Goal: Download file/media

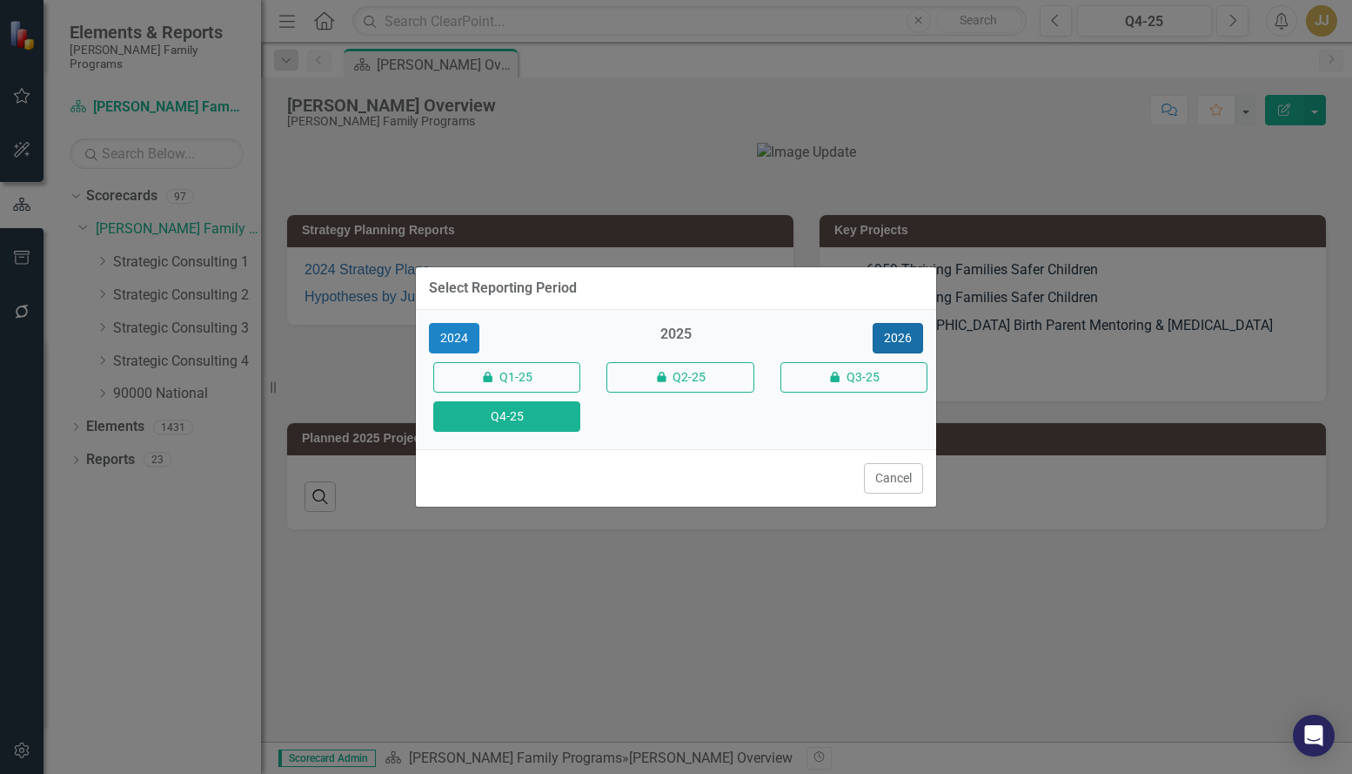
click at [894, 336] on button "2026" at bounding box center [898, 338] width 50 height 30
click at [523, 420] on button "Q4-26" at bounding box center [506, 416] width 147 height 30
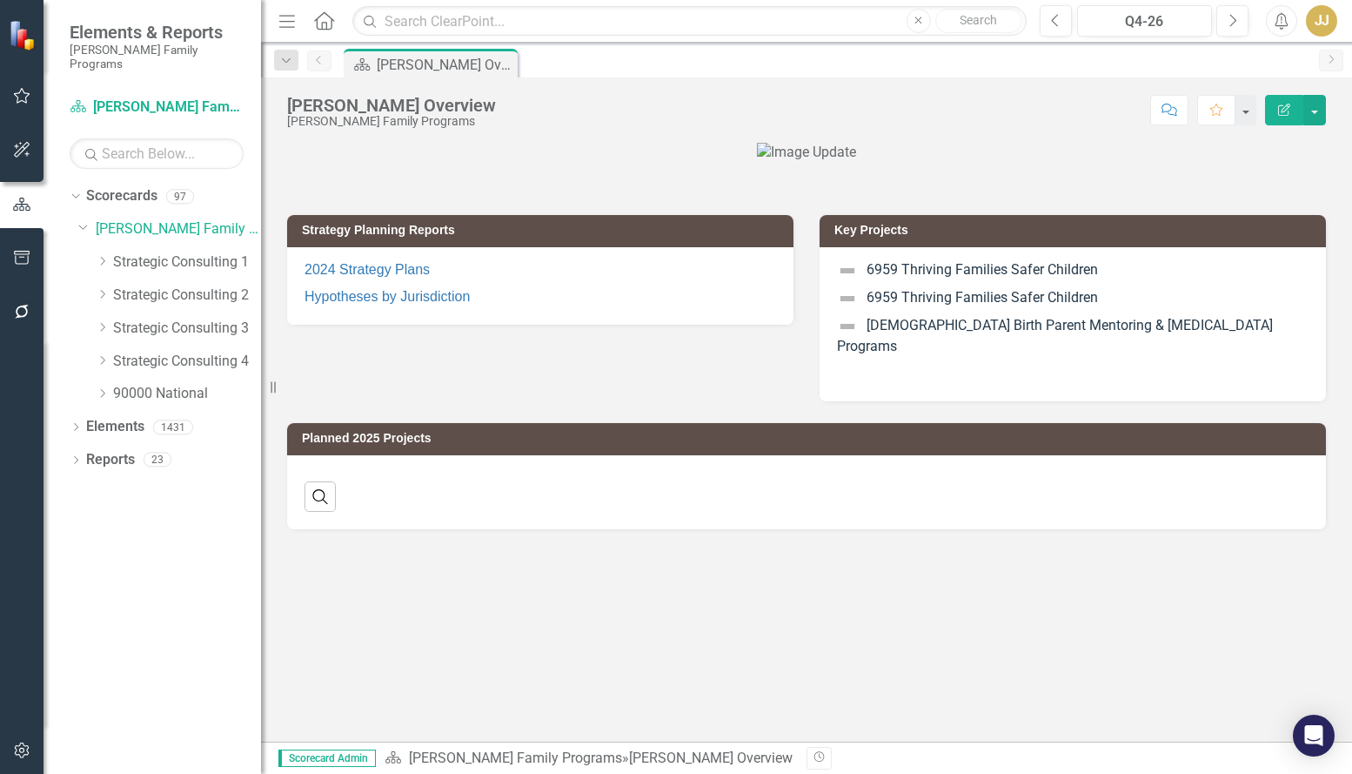
click at [103, 388] on icon "Dropdown" at bounding box center [102, 393] width 13 height 10
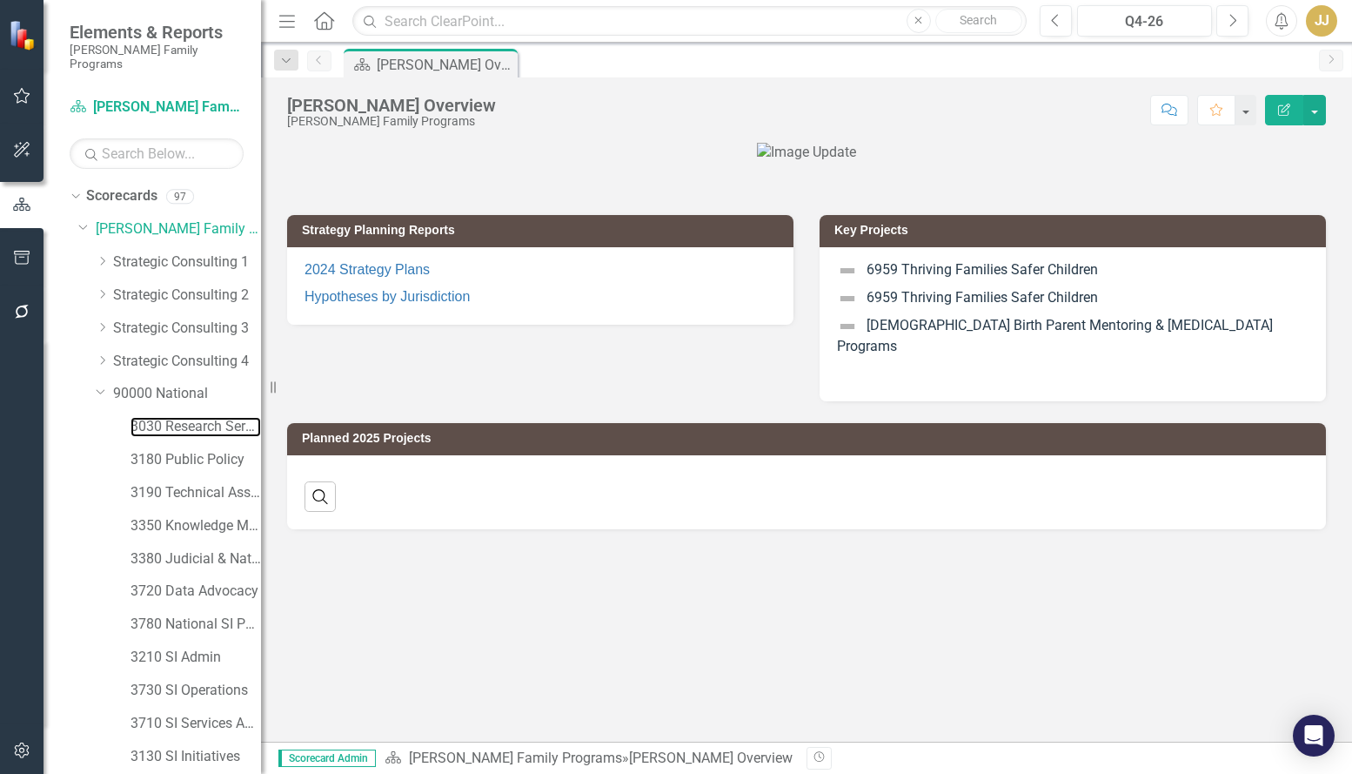
click at [159, 418] on link "3030 Research Services" at bounding box center [196, 427] width 131 height 20
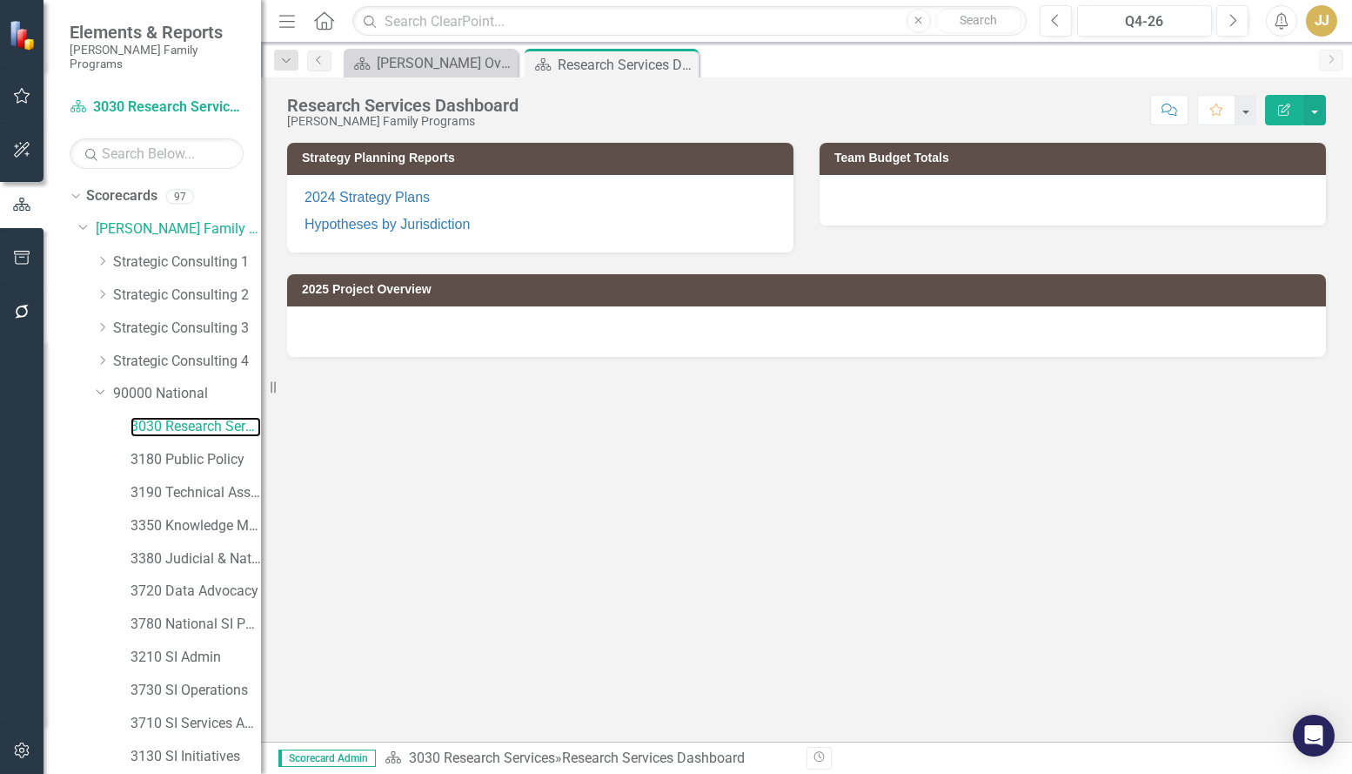
scroll to position [53, 0]
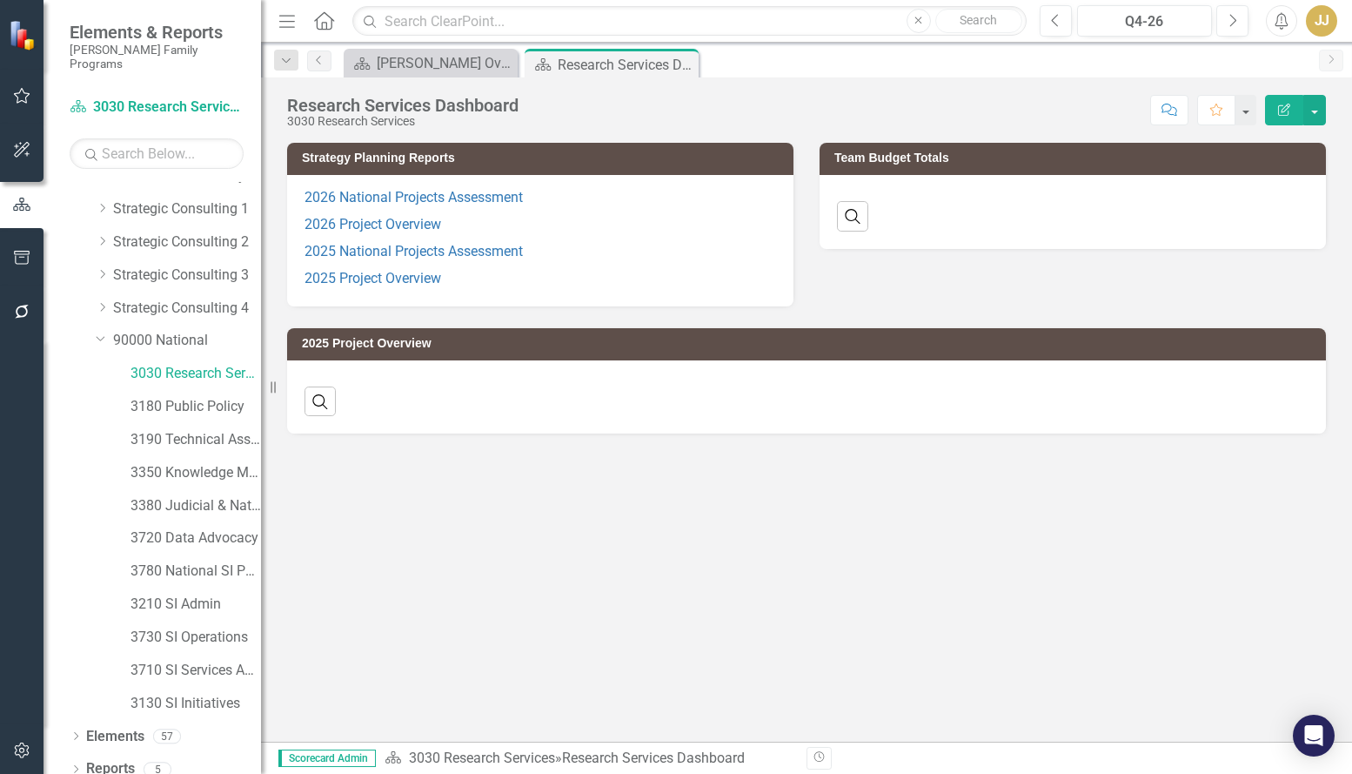
click at [77, 764] on div "Dropdown" at bounding box center [76, 771] width 12 height 15
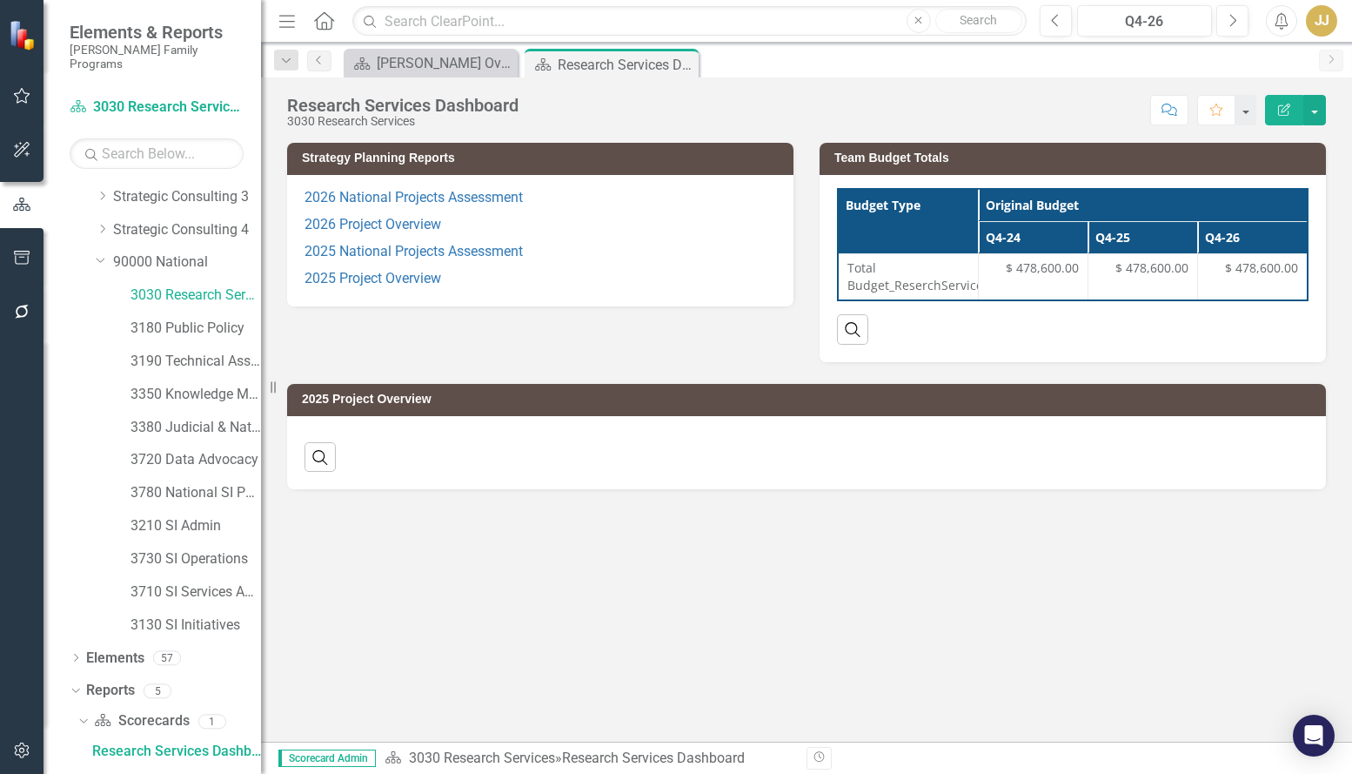
scroll to position [238, 0]
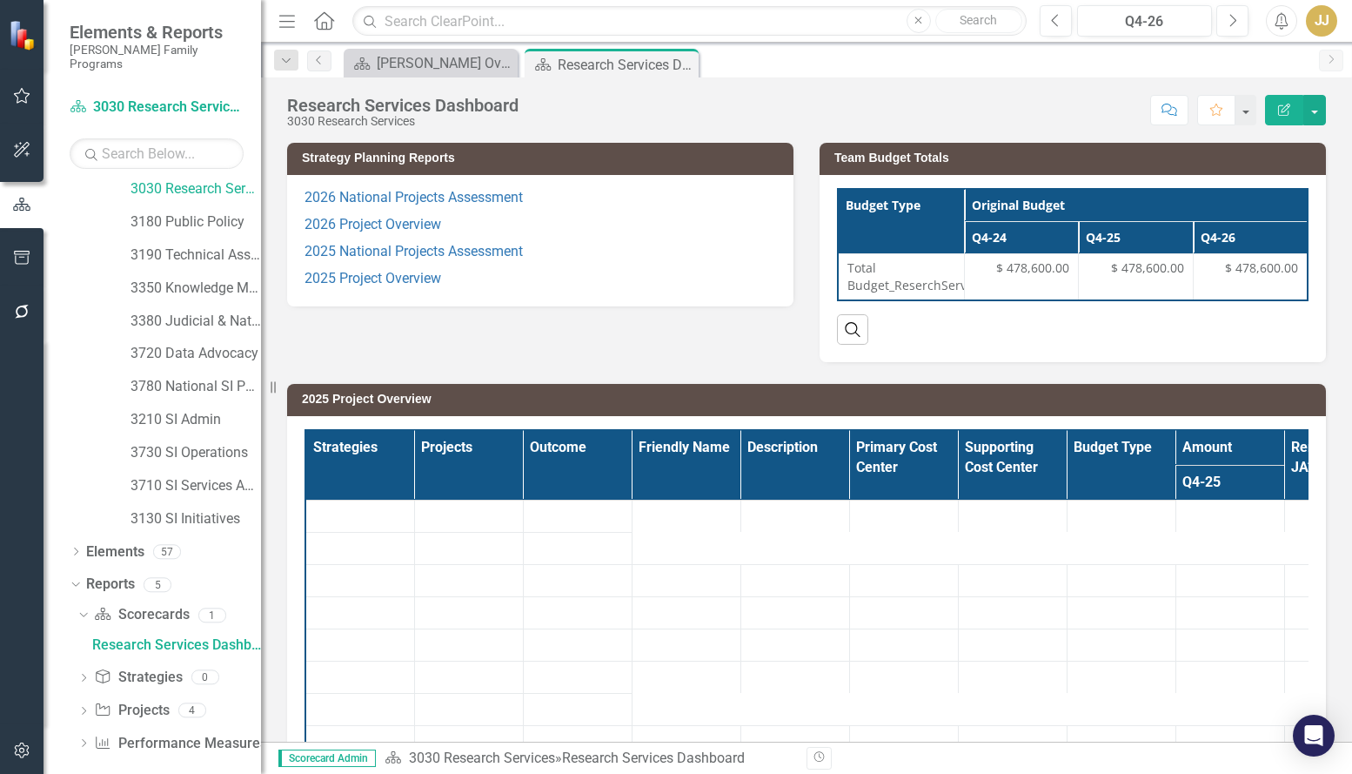
click at [81, 708] on icon "Dropdown" at bounding box center [83, 713] width 12 height 10
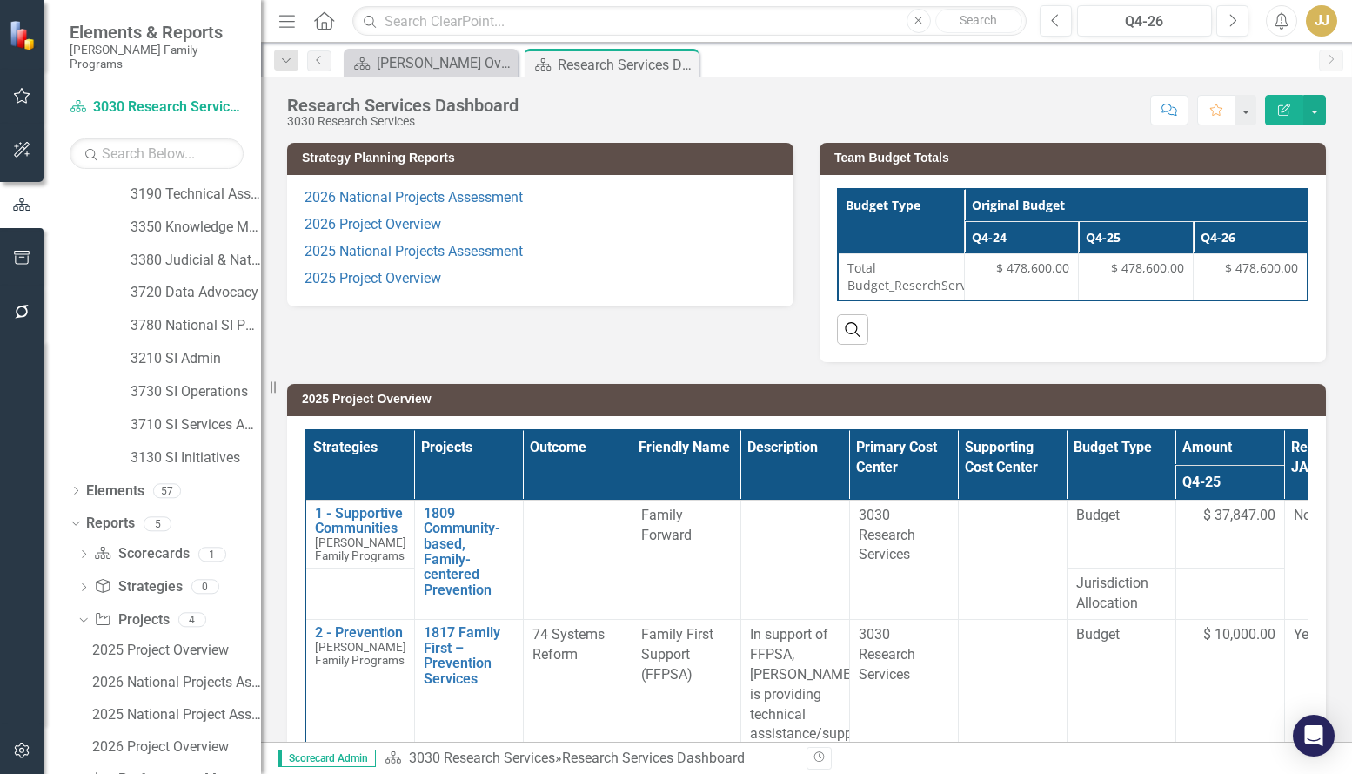
scroll to position [334, 0]
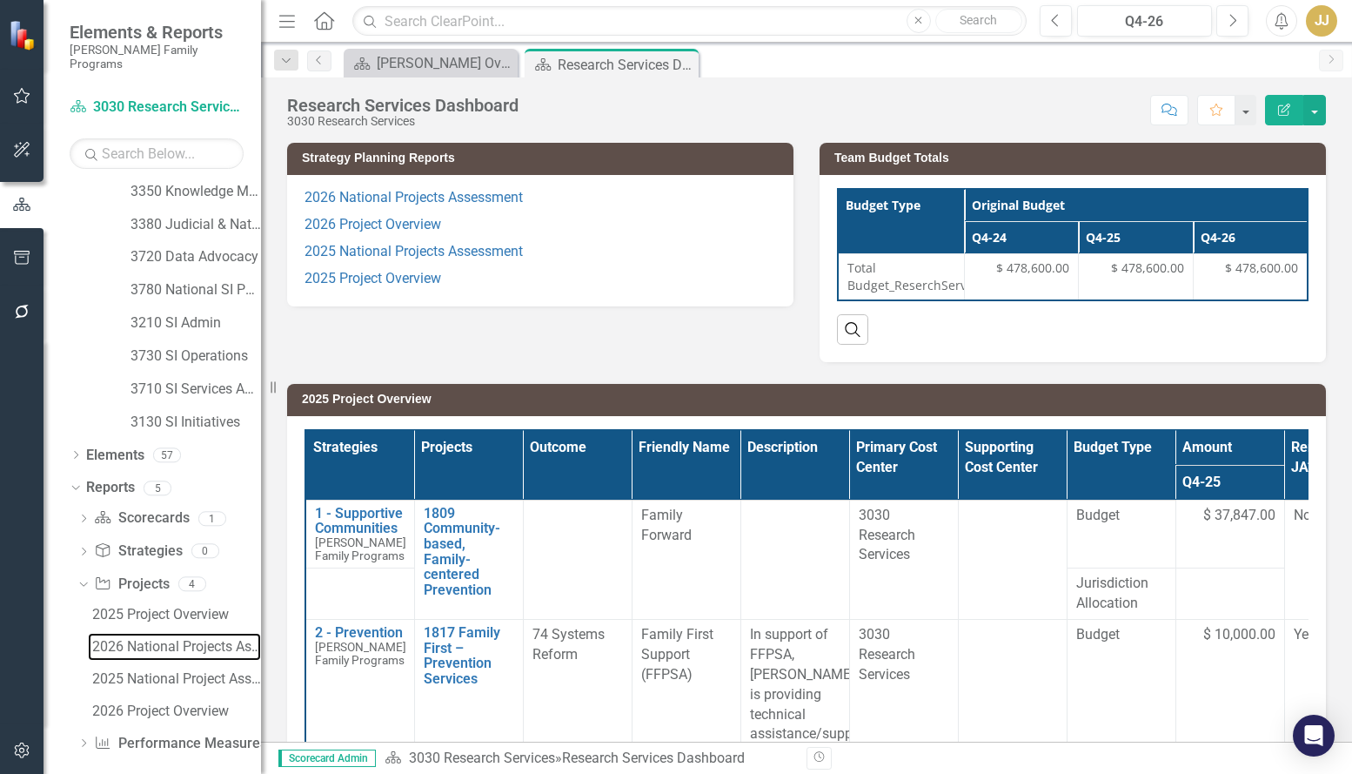
click at [204, 639] on div "2026 National Projects Assessment" at bounding box center [176, 647] width 169 height 16
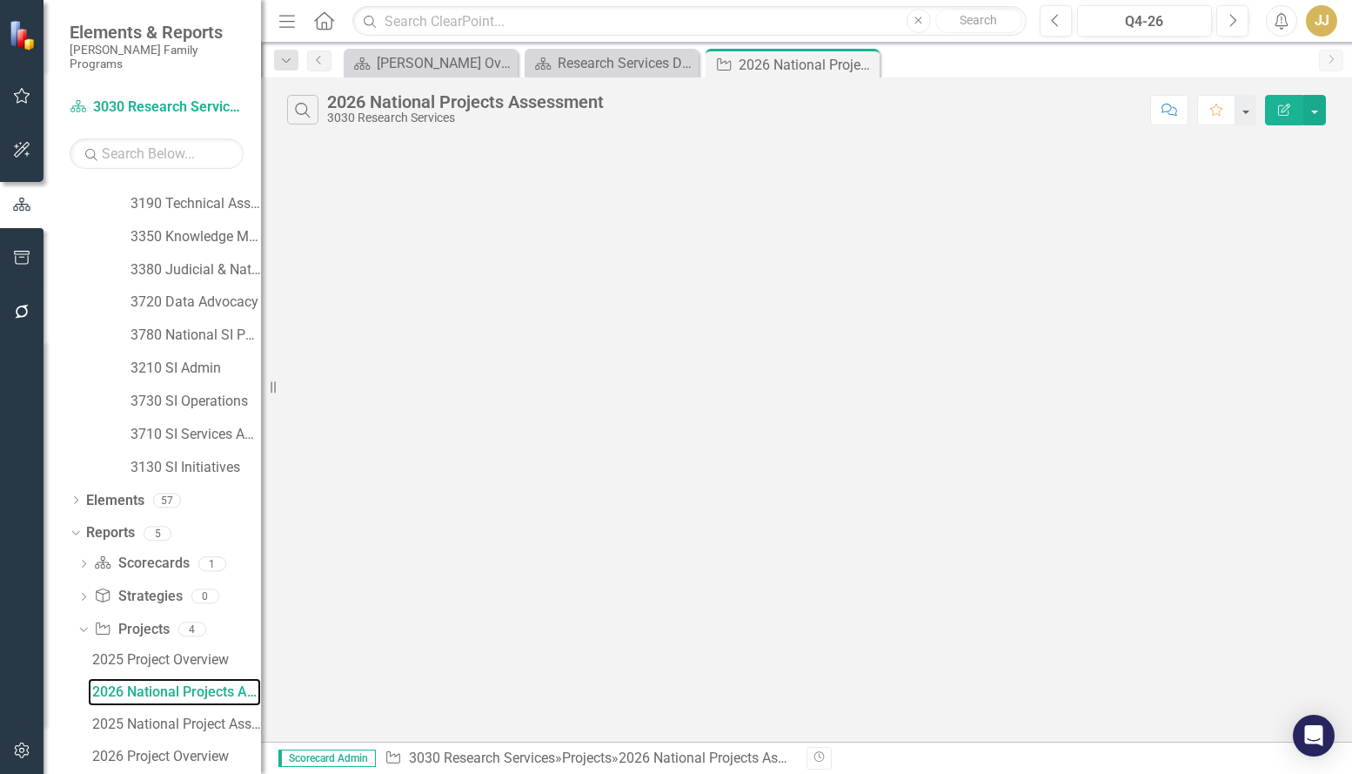
scroll to position [206, 0]
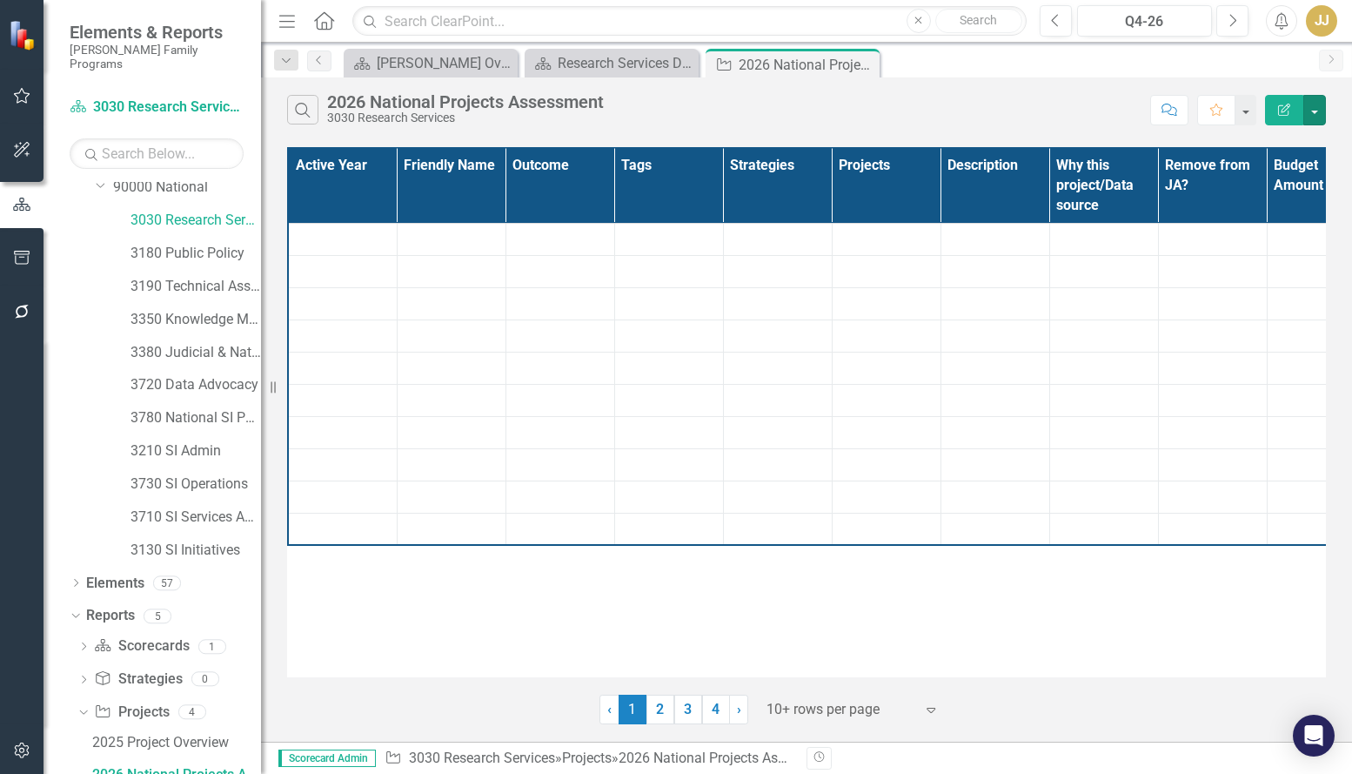
click at [1314, 113] on button "button" at bounding box center [1315, 110] width 23 height 30
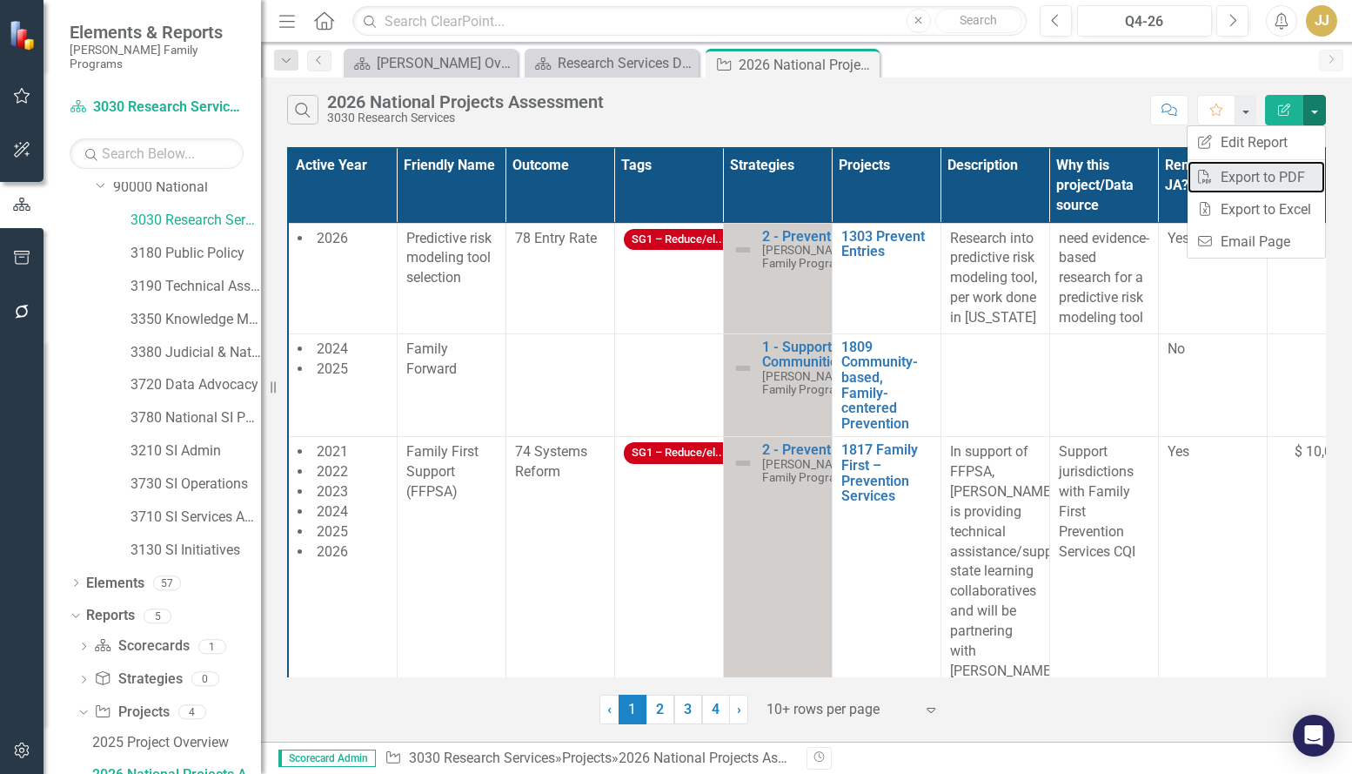
click at [1285, 180] on link "PDF Export to PDF" at bounding box center [1256, 177] width 137 height 32
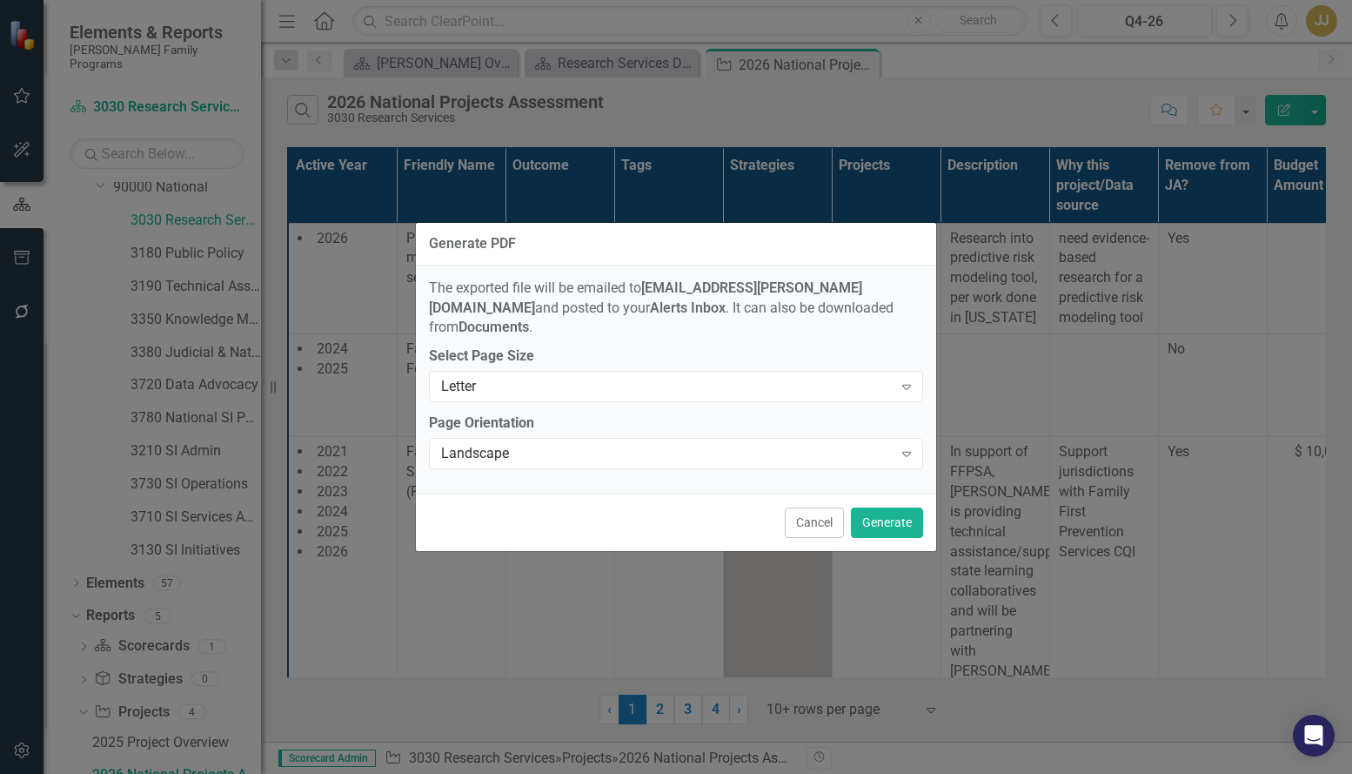
click at [790, 511] on button "Cancel" at bounding box center [814, 522] width 59 height 30
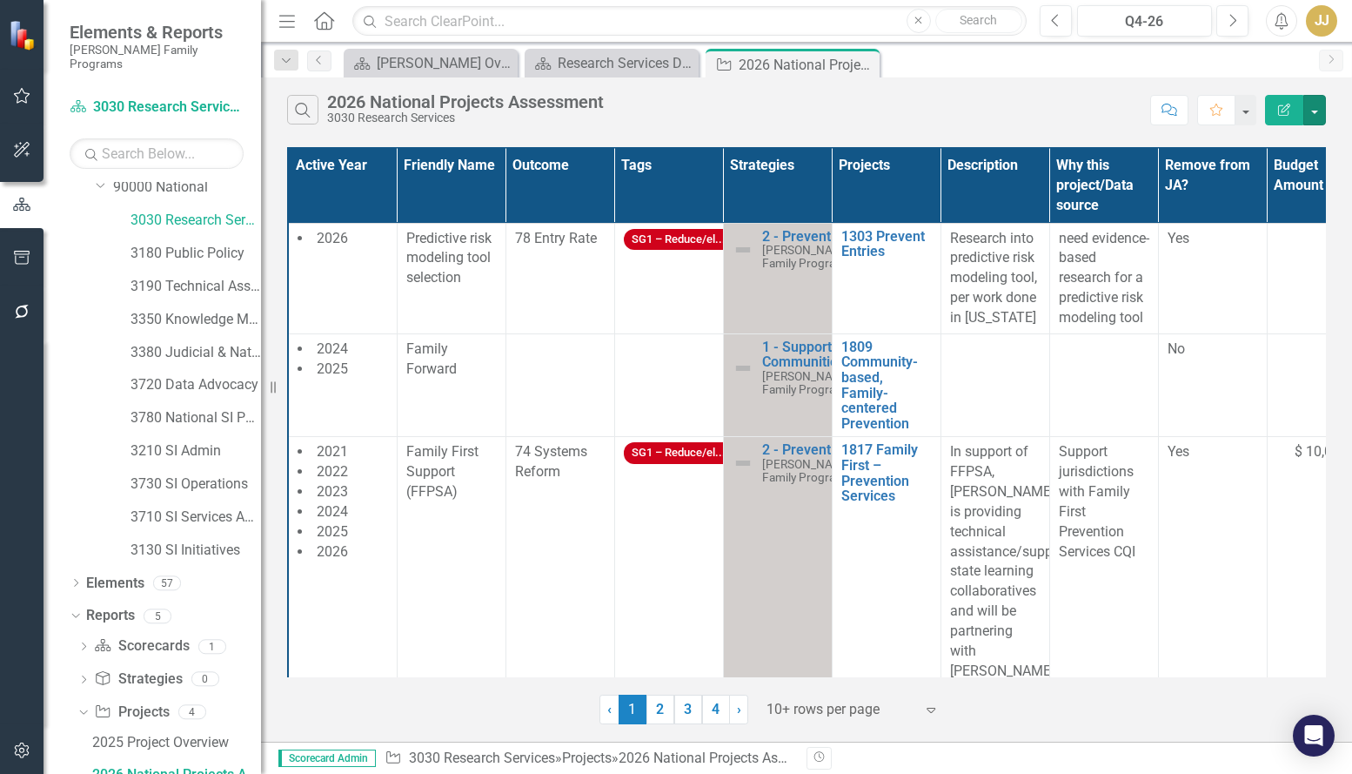
click at [1318, 101] on button "button" at bounding box center [1315, 110] width 23 height 30
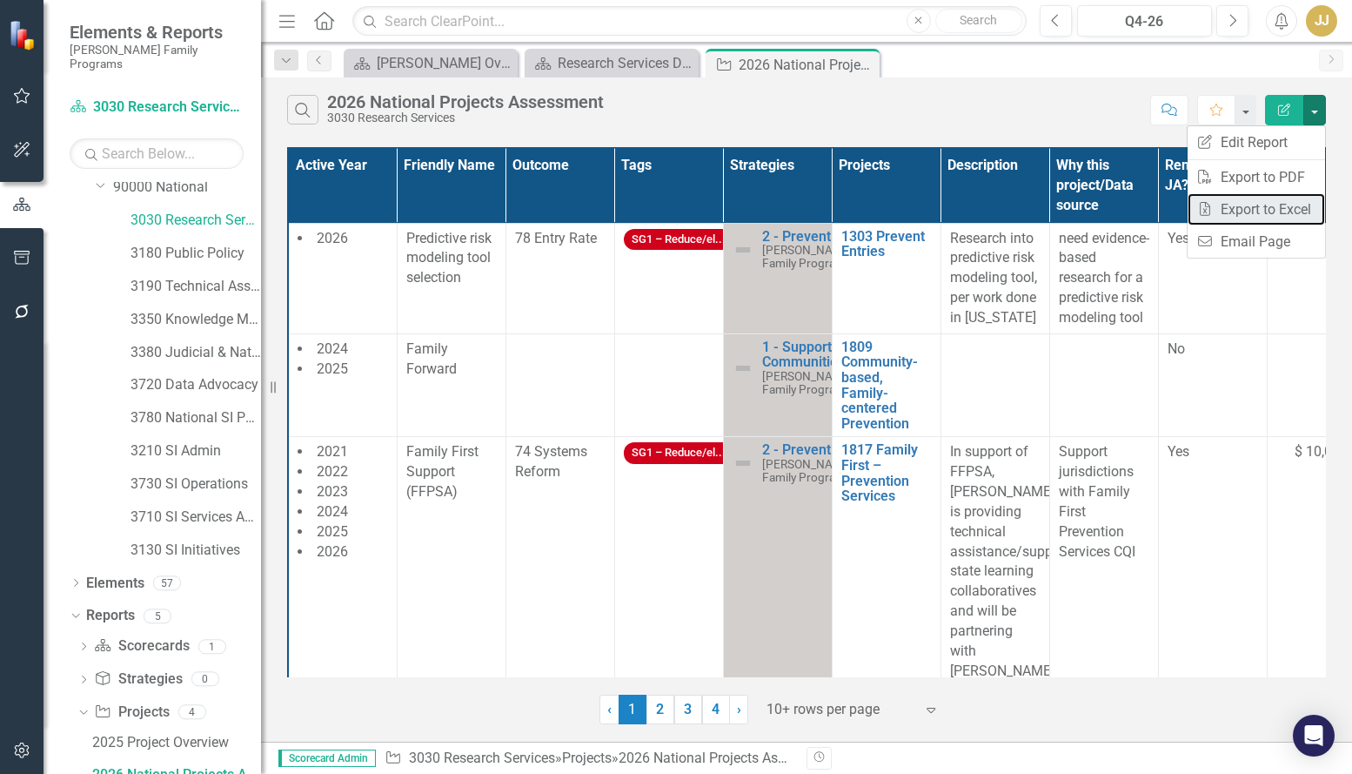
click at [1260, 212] on link "Excel Export to Excel" at bounding box center [1256, 209] width 137 height 32
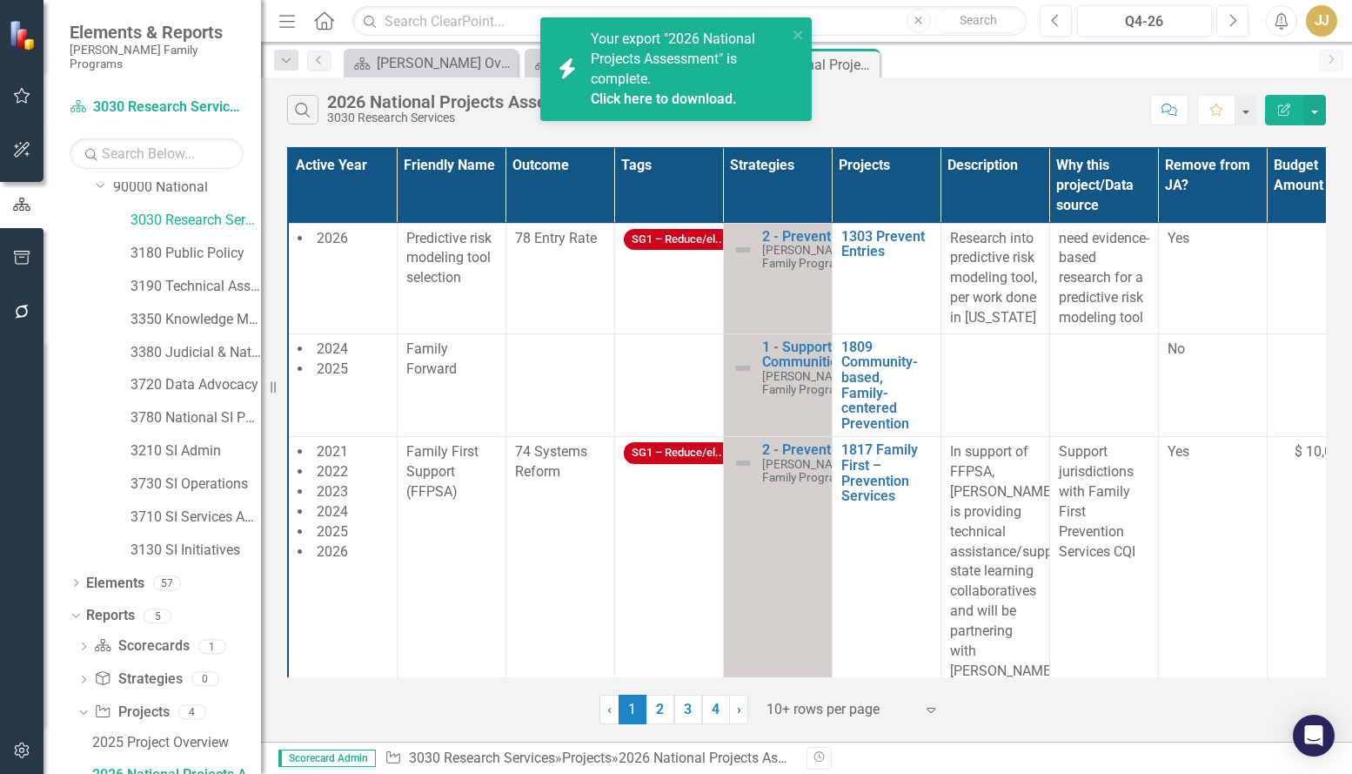
click at [1344, 178] on div "Active Year Friendly Name Outcome Tags Strategies Projects Description Why this…" at bounding box center [806, 433] width 1091 height 581
click at [694, 100] on link "Click here to download." at bounding box center [664, 99] width 146 height 17
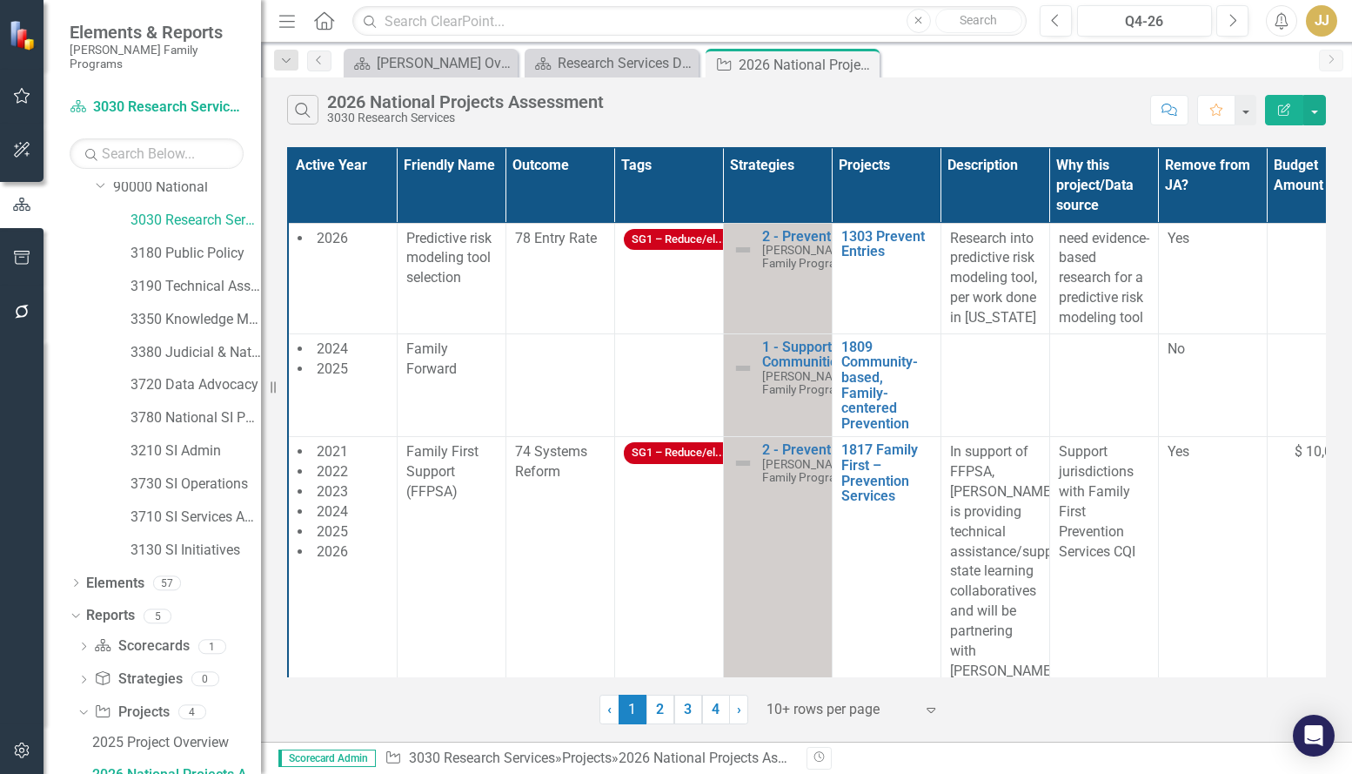
click at [925, 761] on div "Revision History" at bounding box center [1335, 758] width 1056 height 23
